Goal: Download file/media

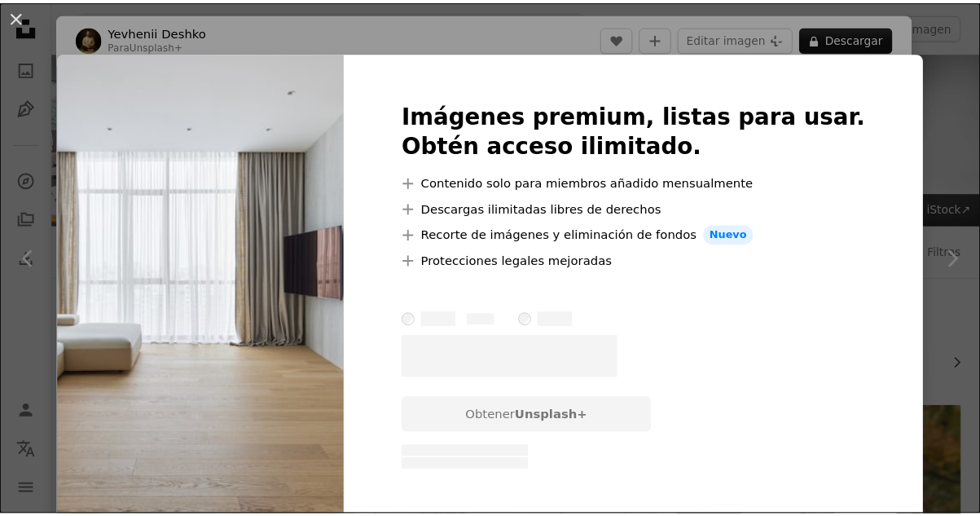
scroll to position [4008, 0]
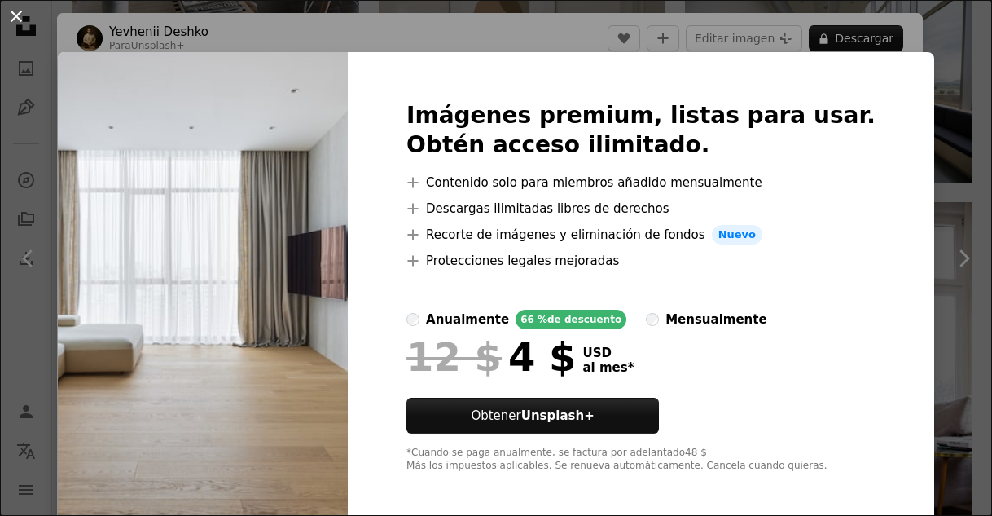
click at [20, 16] on button "An X shape" at bounding box center [17, 17] width 20 height 20
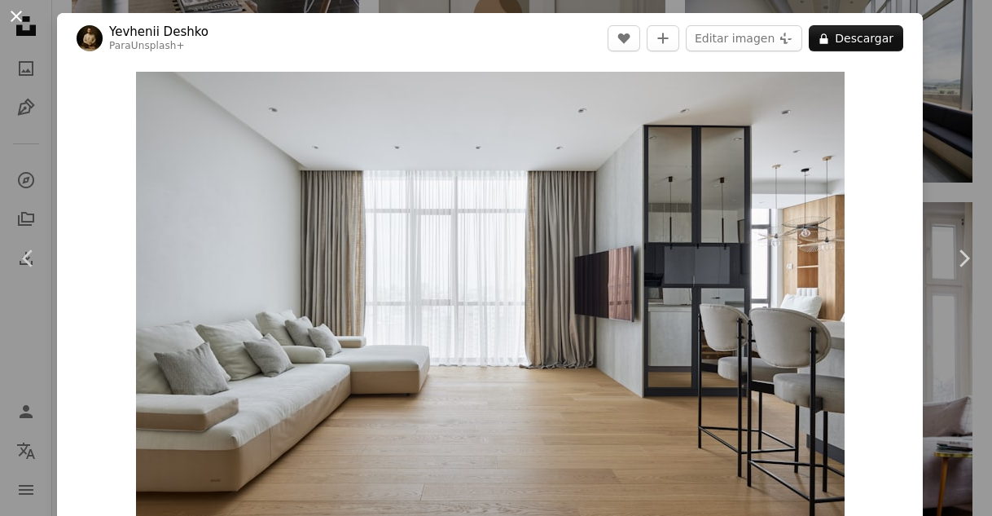
click at [11, 15] on button "An X shape" at bounding box center [17, 17] width 20 height 20
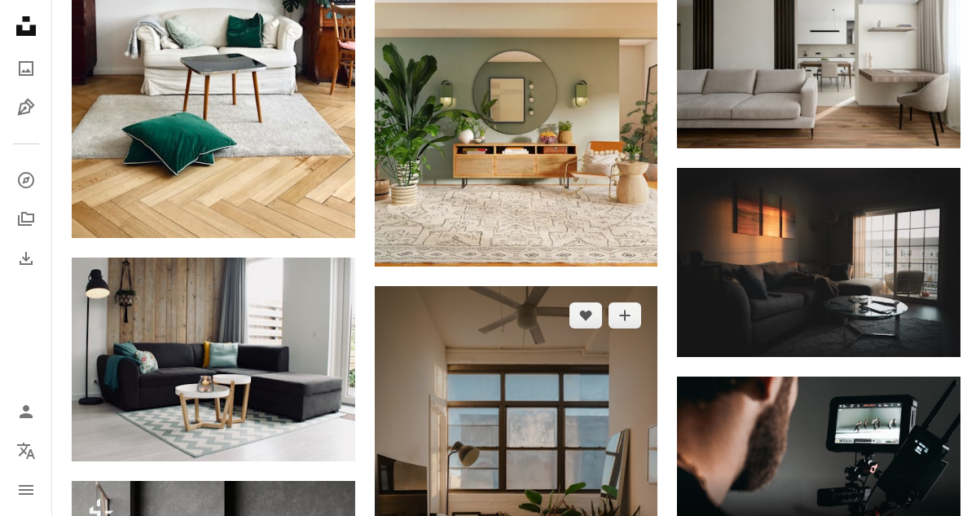
scroll to position [4660, 0]
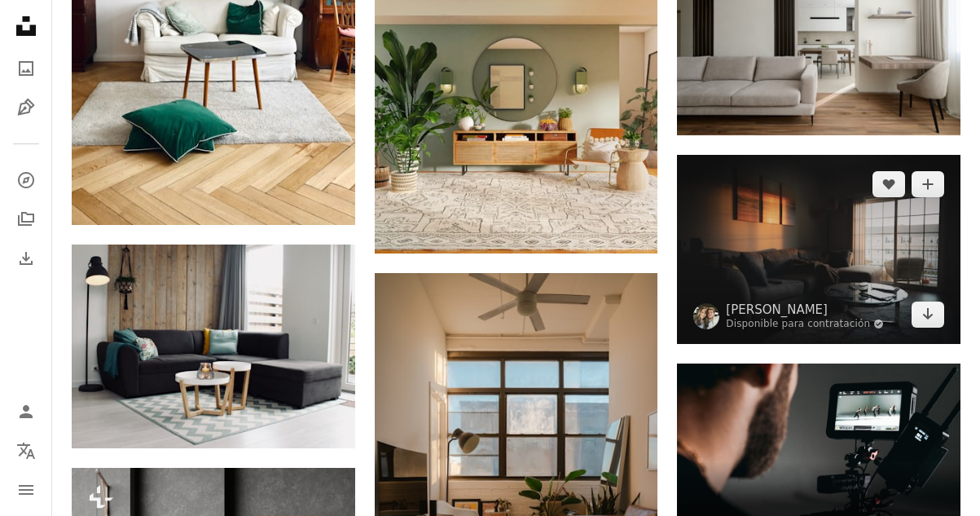
click at [783, 230] on img at bounding box center [818, 249] width 283 height 189
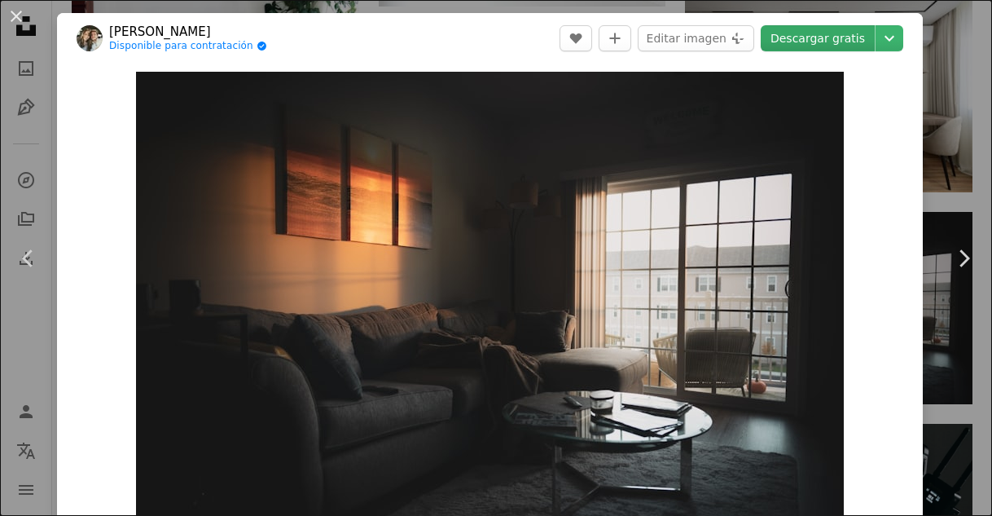
click at [819, 42] on link "Descargar gratis" at bounding box center [818, 38] width 114 height 26
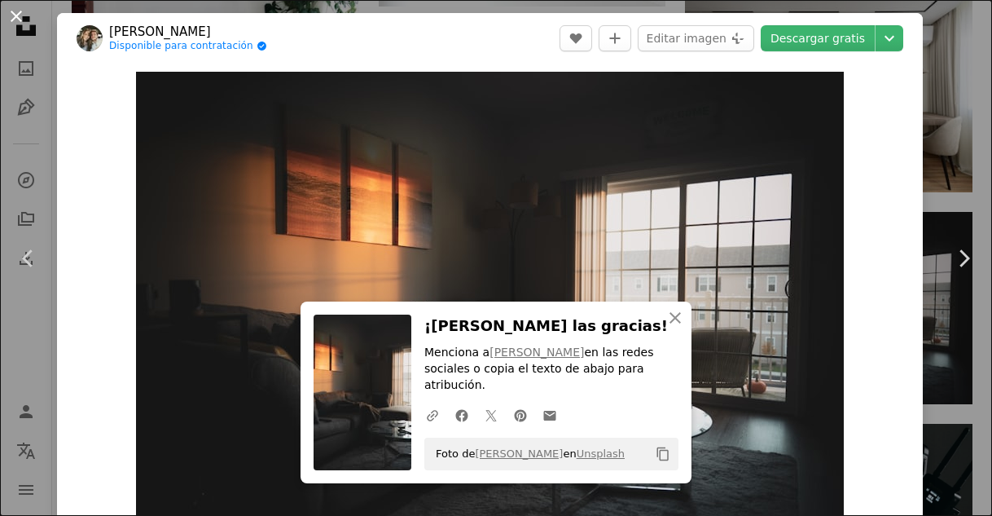
click at [12, 15] on button "An X shape" at bounding box center [17, 17] width 20 height 20
